Goal: Transaction & Acquisition: Book appointment/travel/reservation

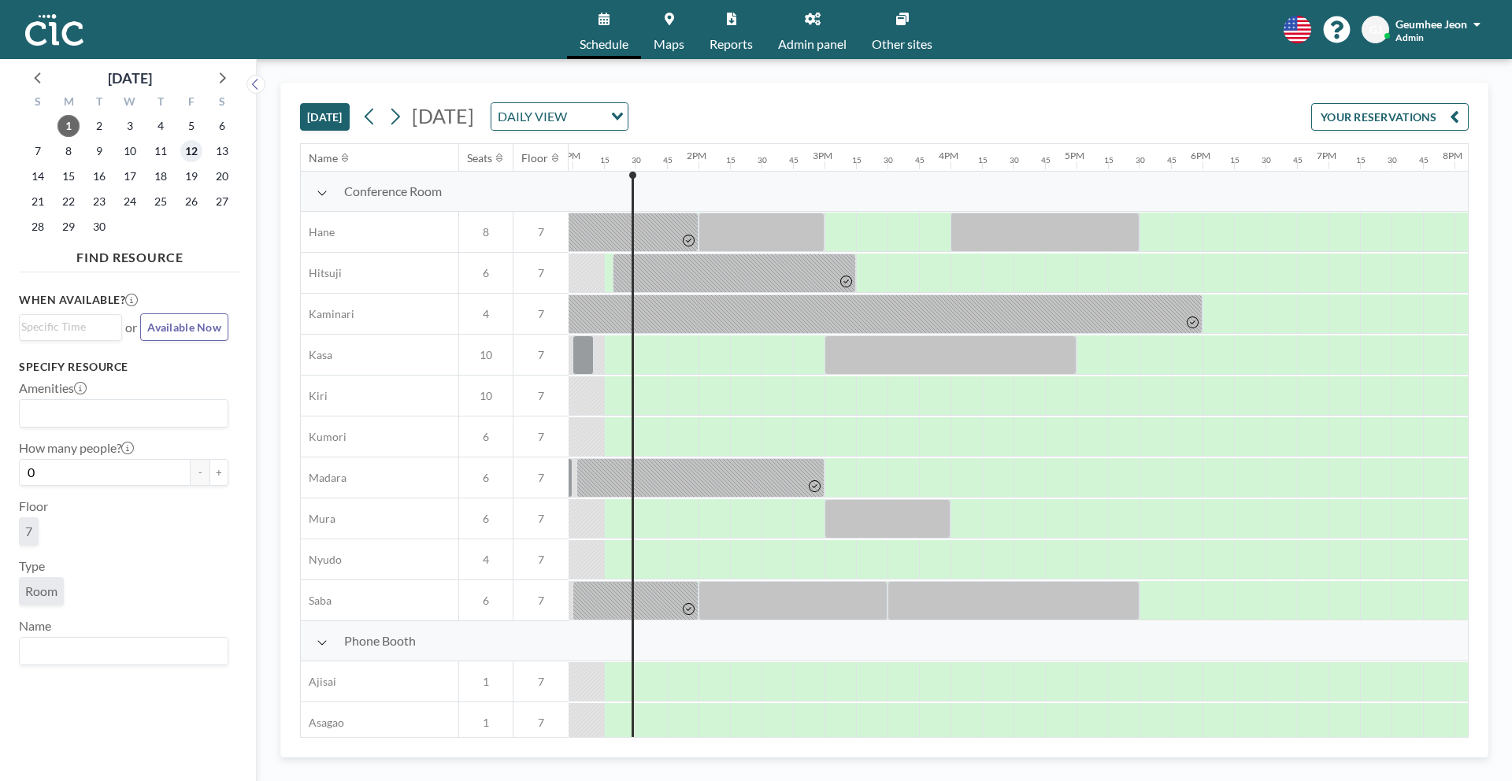
click at [188, 151] on span "12" at bounding box center [191, 151] width 22 height 22
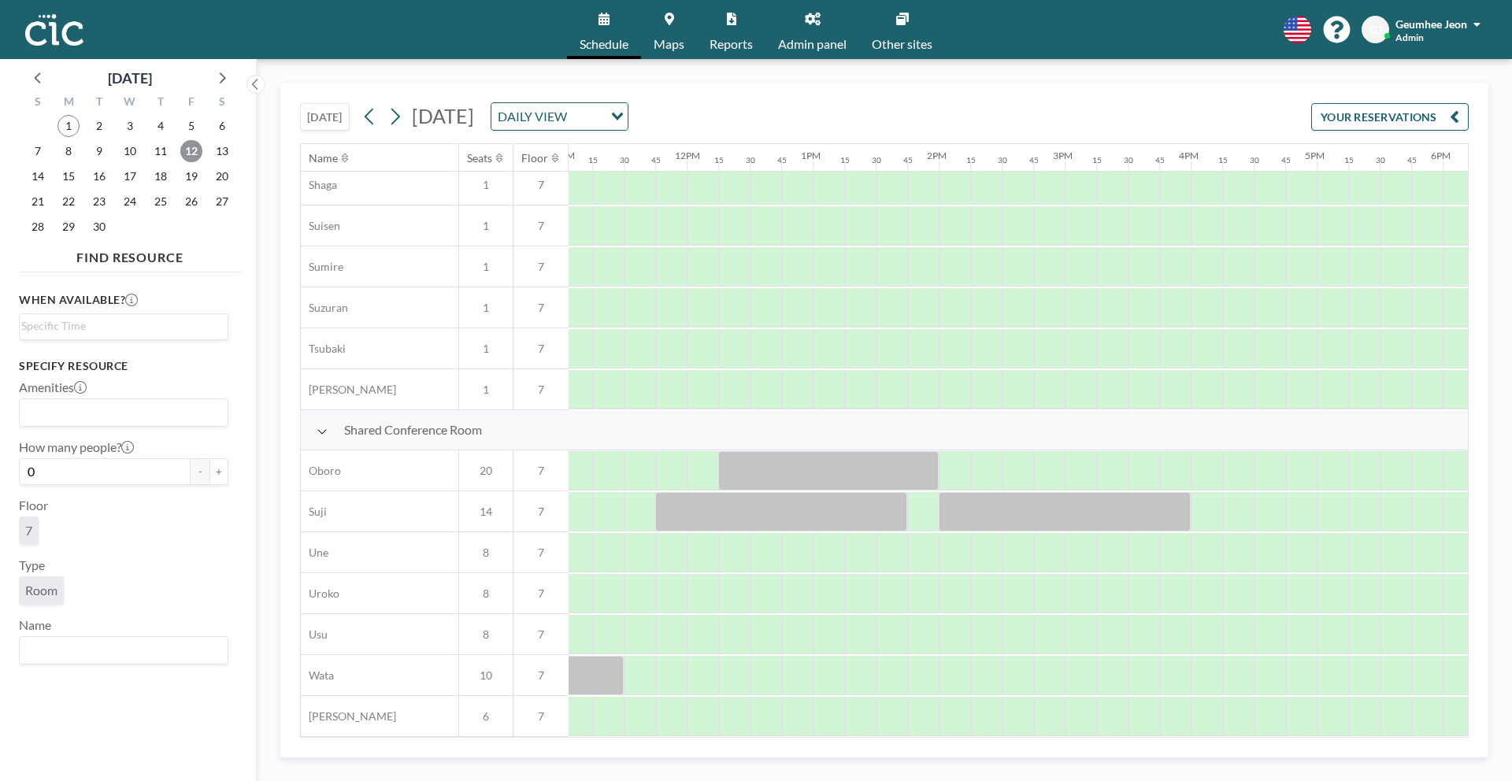
scroll to position [915, 1401]
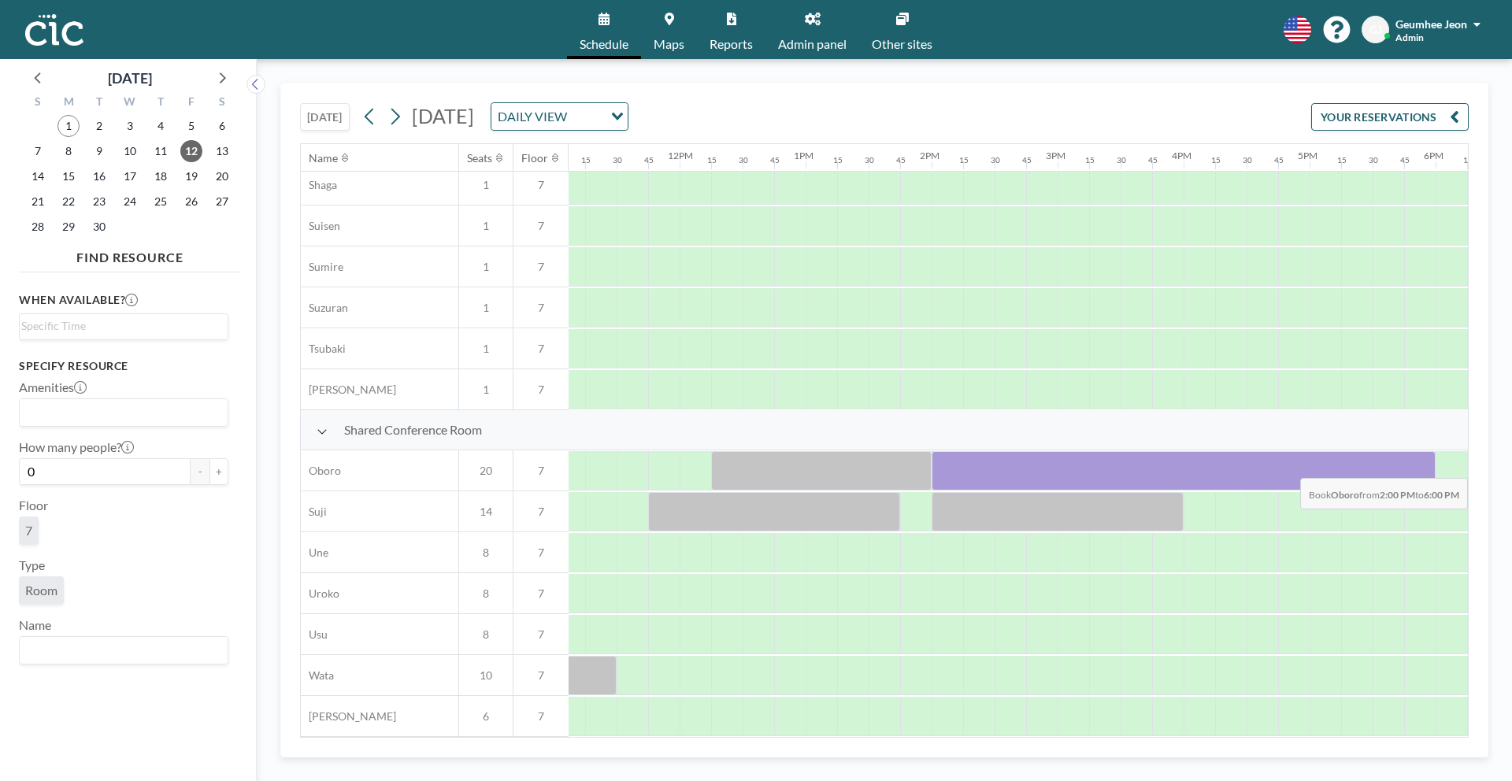
drag, startPoint x: 956, startPoint y: 462, endPoint x: 1415, endPoint y: 466, distance: 459.2
click at [1415, 466] on div at bounding box center [1184, 470] width 504 height 39
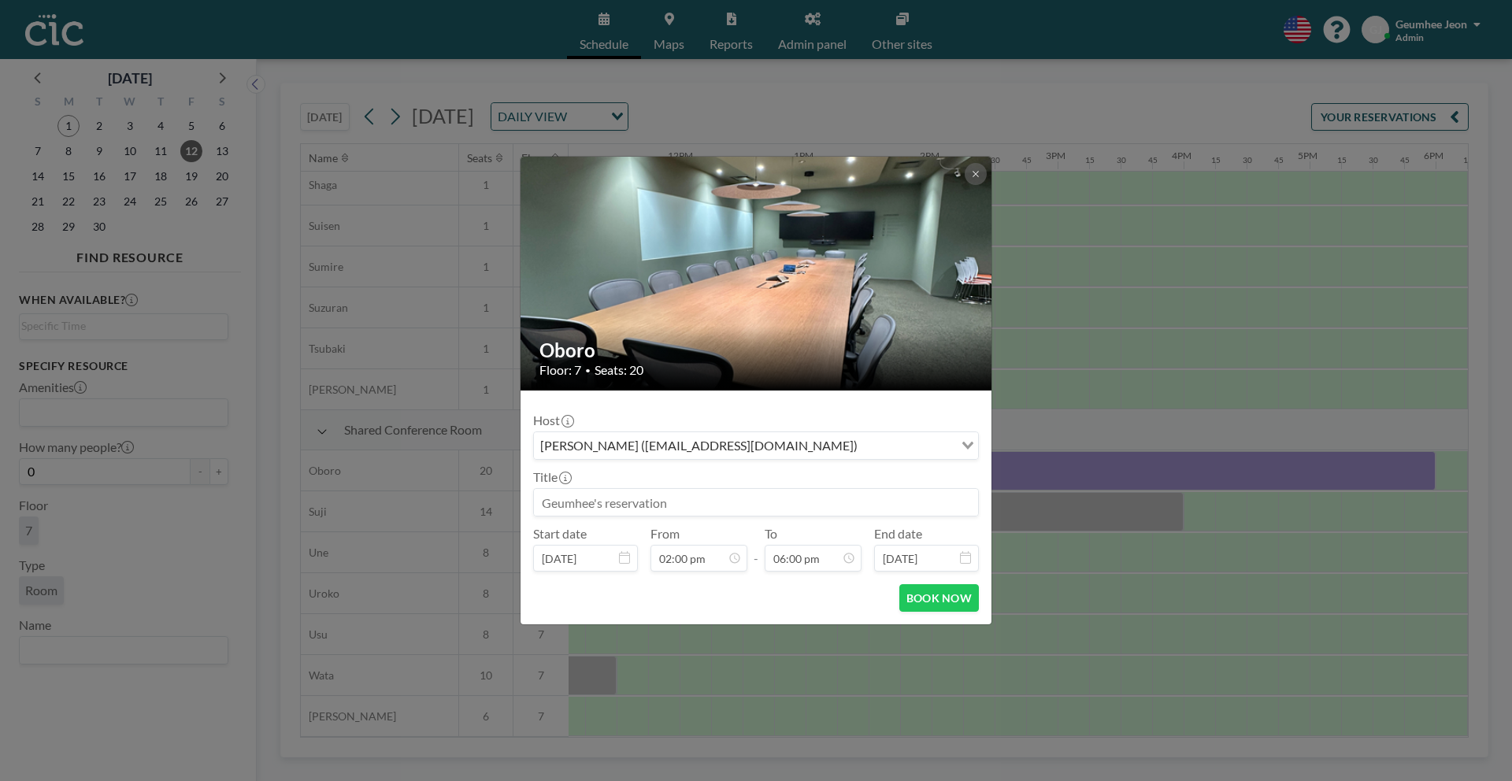
click at [746, 503] on input at bounding box center [756, 502] width 444 height 27
type input "M"
type input "[CIC Approved]Mizuta Tomoko様"
click at [970, 598] on button "BOOK NOW" at bounding box center [939, 598] width 80 height 28
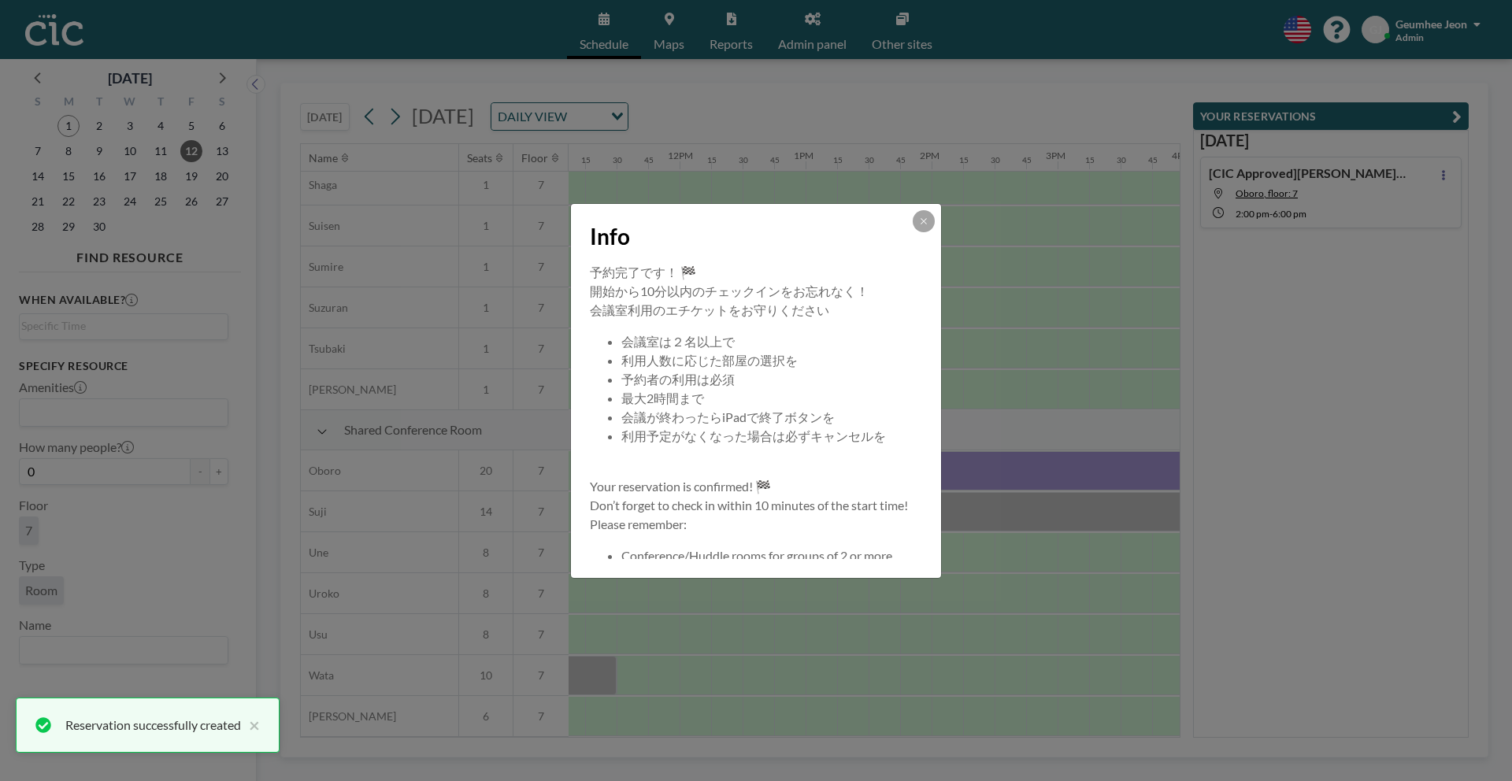
click at [1459, 113] on div "Info 予約完了です！ 🏁 開始から10分以内のチェックインをお忘れなく！ 会議室利用のエチケットをお守りください 会議室は２名以上で 利用人数に応じた部屋…" at bounding box center [756, 390] width 1512 height 781
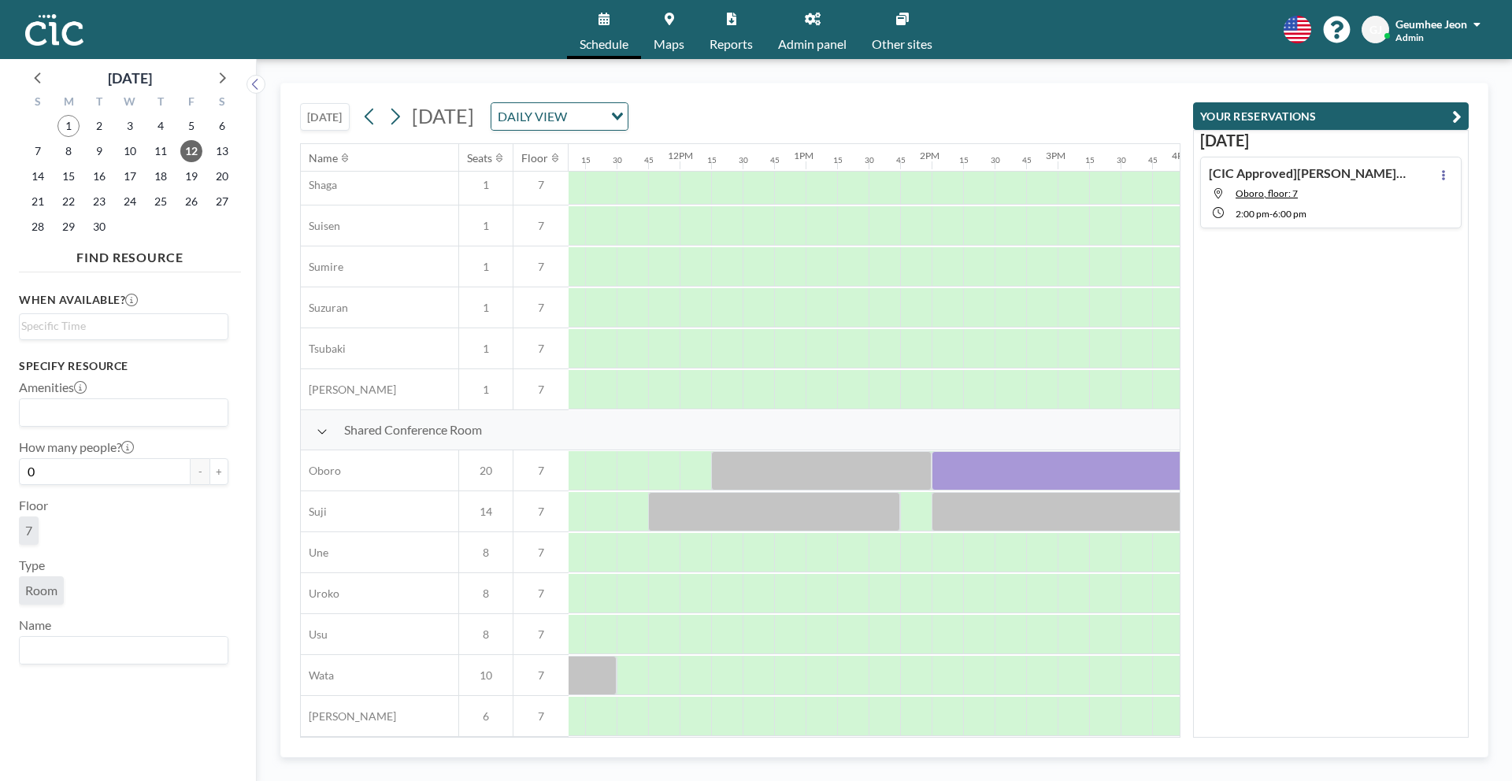
scroll to position [611, 1401]
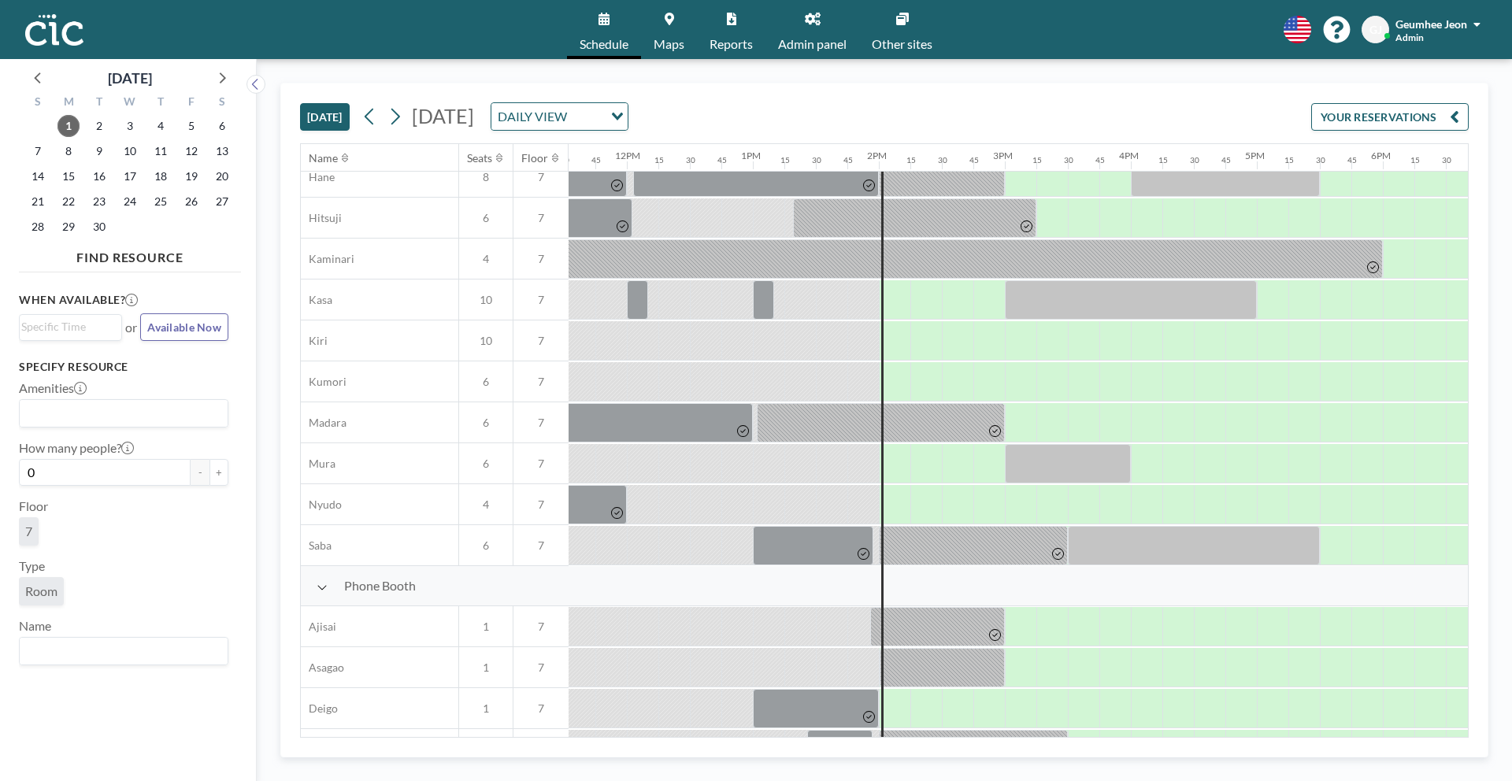
scroll to position [0, 1454]
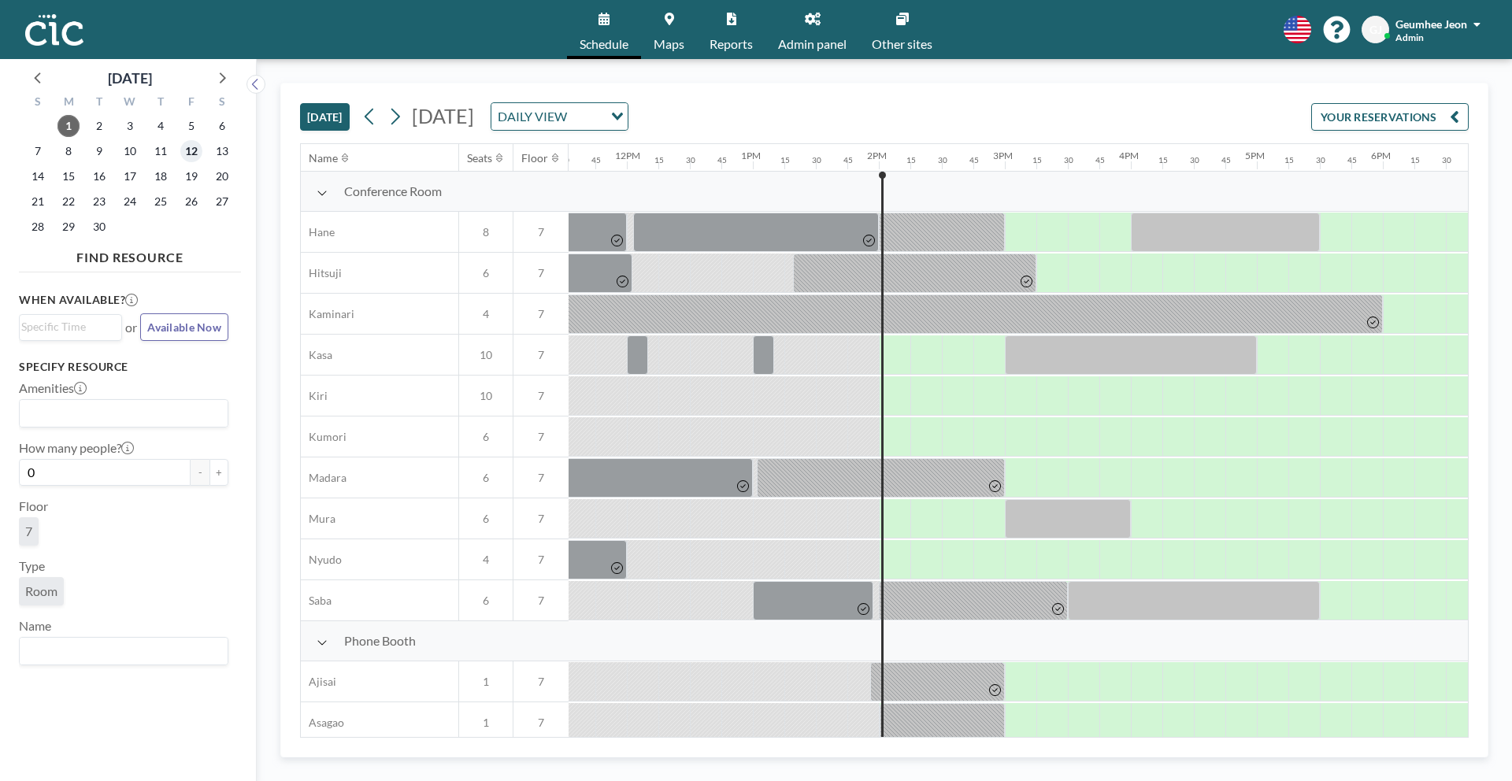
click at [191, 155] on span "12" at bounding box center [191, 151] width 22 height 22
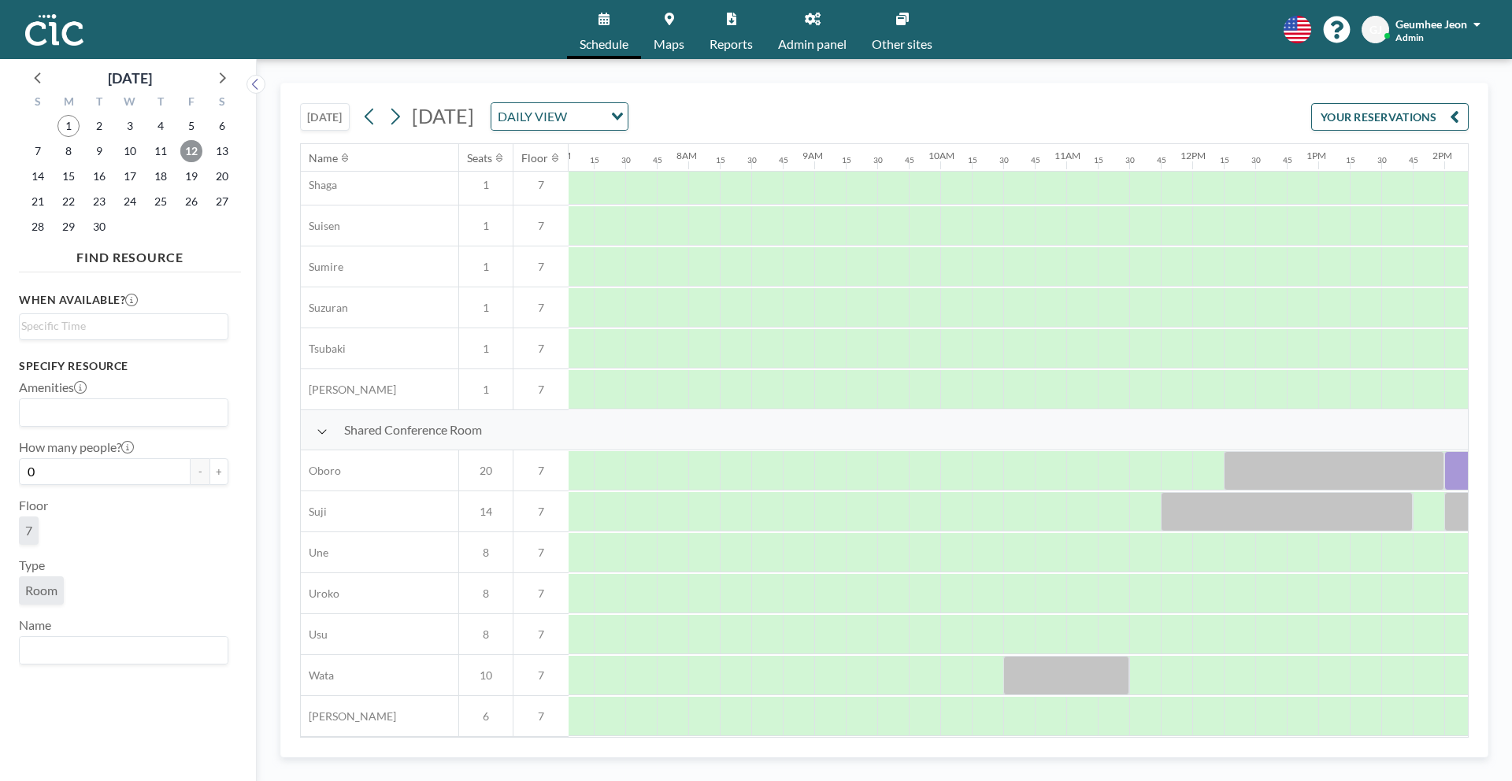
scroll to position [915, 0]
